Goal: Find specific page/section: Find specific page/section

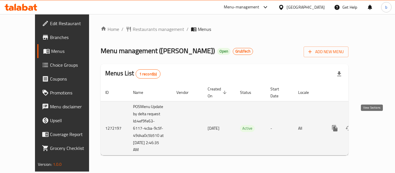
click at [373, 125] on icon "enhanced table" at bounding box center [376, 128] width 7 height 7
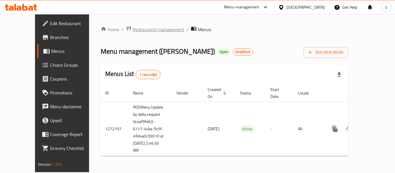
click at [138, 29] on span "Restaurants management" at bounding box center [158, 29] width 51 height 7
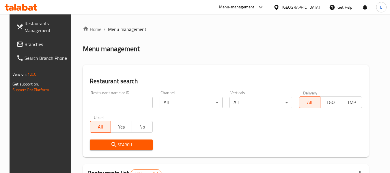
click at [128, 103] on input "search" at bounding box center [121, 103] width 63 height 12
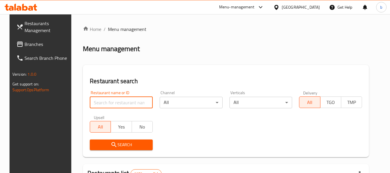
paste input "690140"
type input "690140"
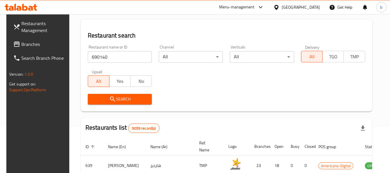
scroll to position [87, 0]
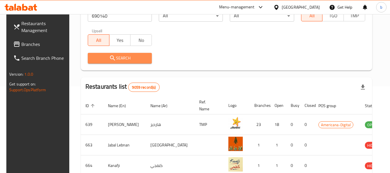
click at [132, 60] on span "Search" at bounding box center [119, 58] width 55 height 7
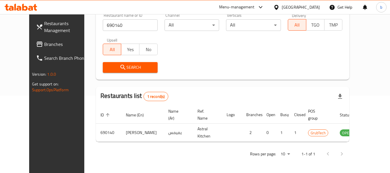
scroll to position [80, 0]
